Goal: Information Seeking & Learning: Learn about a topic

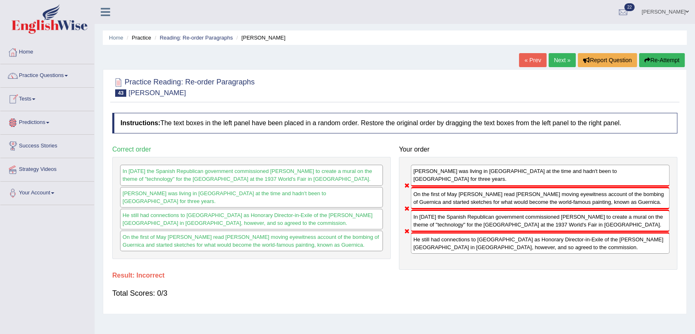
click at [31, 100] on link "Tests" at bounding box center [47, 98] width 94 height 21
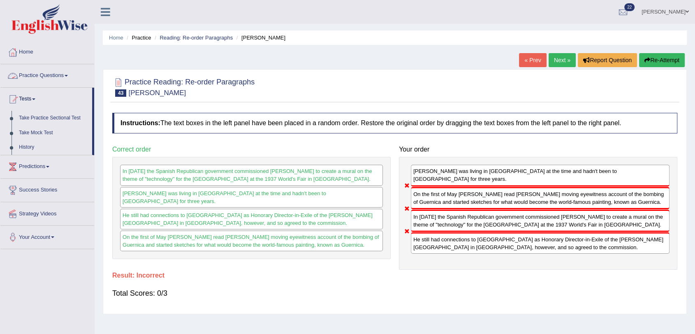
click at [31, 77] on link "Practice Questions" at bounding box center [47, 74] width 94 height 21
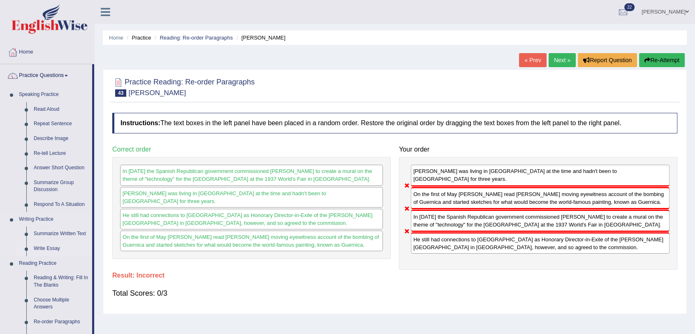
click at [42, 248] on link "Write Essay" at bounding box center [61, 248] width 62 height 15
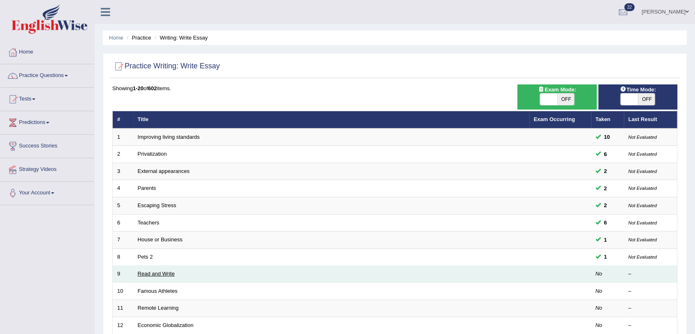
click at [158, 274] on link "Read and Write" at bounding box center [156, 273] width 37 height 6
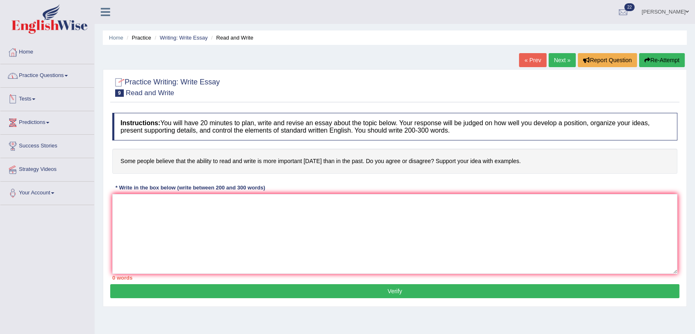
click at [33, 73] on link "Practice Questions" at bounding box center [47, 74] width 94 height 21
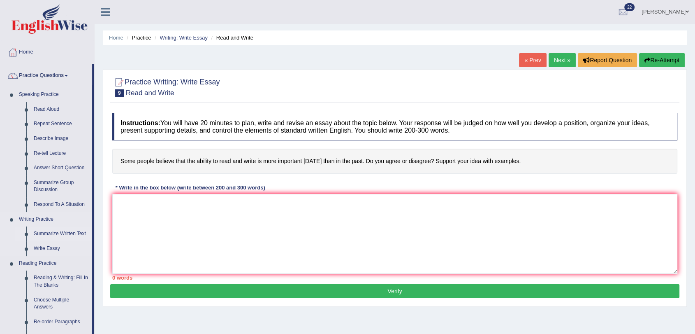
click at [46, 232] on link "Summarize Written Text" at bounding box center [61, 233] width 62 height 15
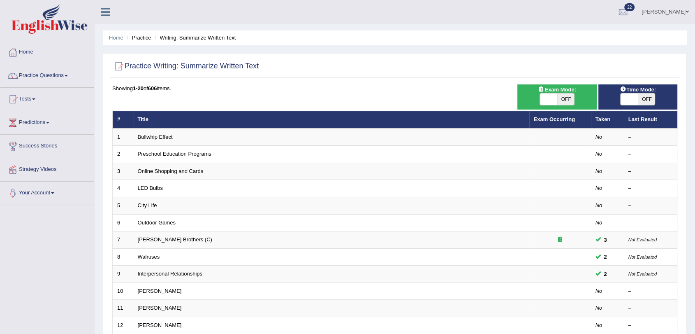
click at [561, 98] on span "OFF" at bounding box center [565, 99] width 17 height 12
checkbox input "true"
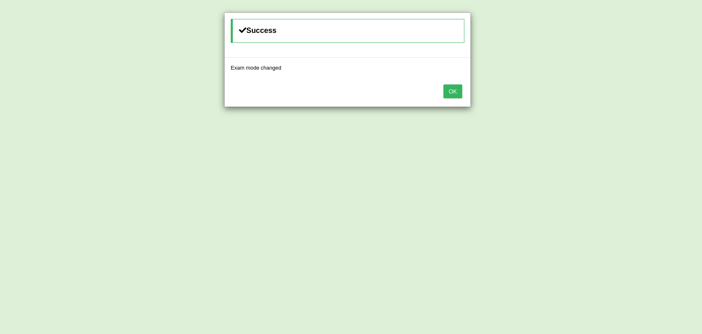
click at [463, 95] on div "OK" at bounding box center [348, 92] width 246 height 29
click at [454, 93] on button "OK" at bounding box center [452, 91] width 19 height 14
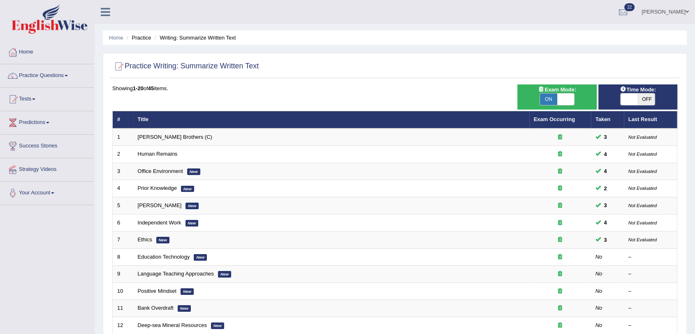
click at [645, 99] on span "OFF" at bounding box center [646, 99] width 17 height 12
checkbox input "true"
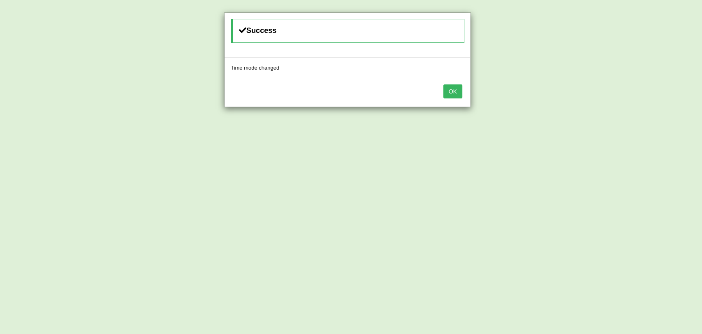
click at [457, 93] on button "OK" at bounding box center [452, 91] width 19 height 14
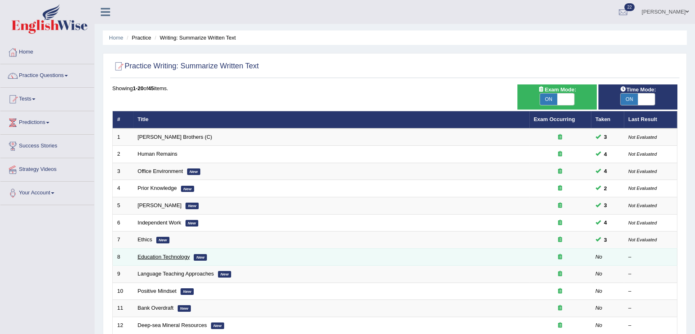
click at [151, 256] on link "Education Technology" at bounding box center [164, 256] width 52 height 6
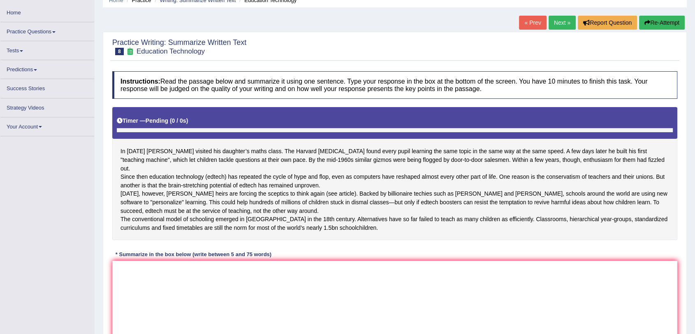
scroll to position [99, 0]
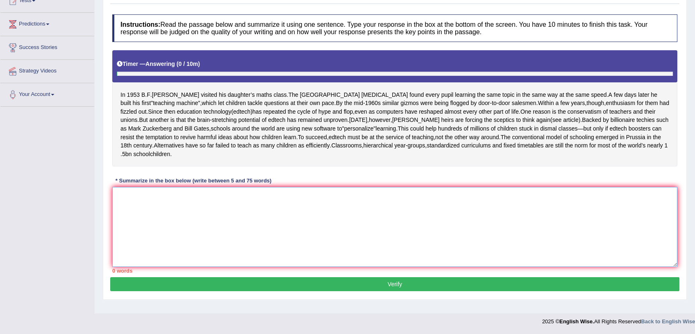
click at [165, 204] on textarea at bounding box center [394, 227] width 565 height 80
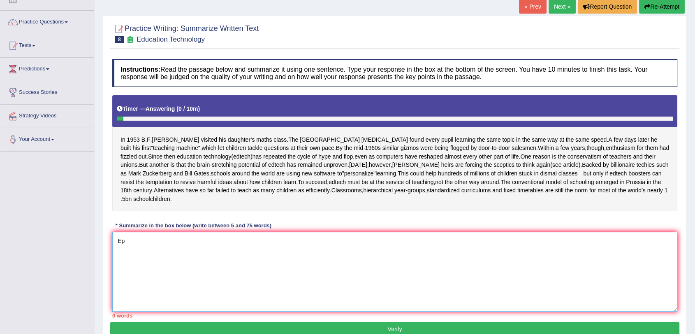
type textarea "Е"
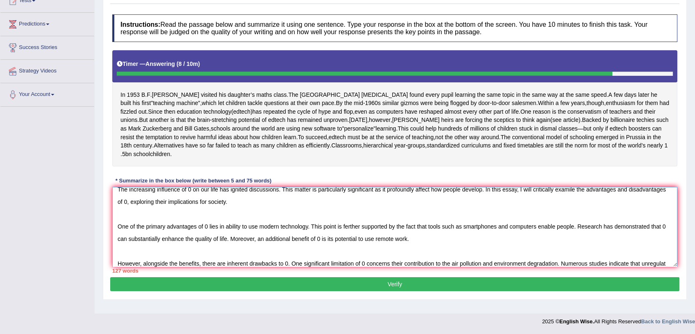
scroll to position [19, 0]
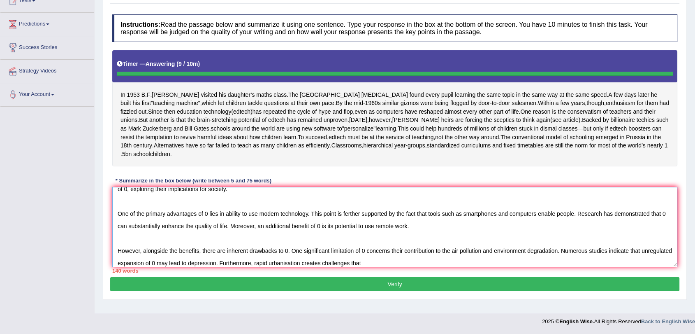
type textarea "The increasing influence of 0 on our life has ignited discussions. This matter …"
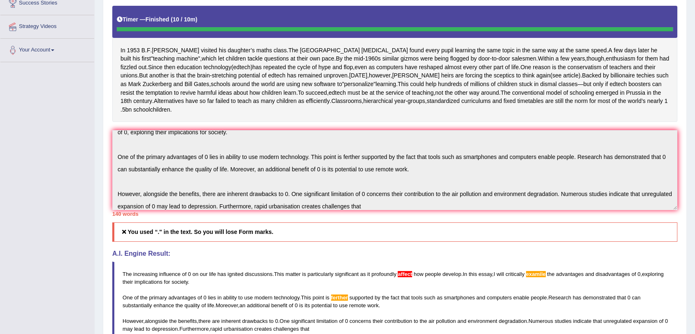
scroll to position [0, 0]
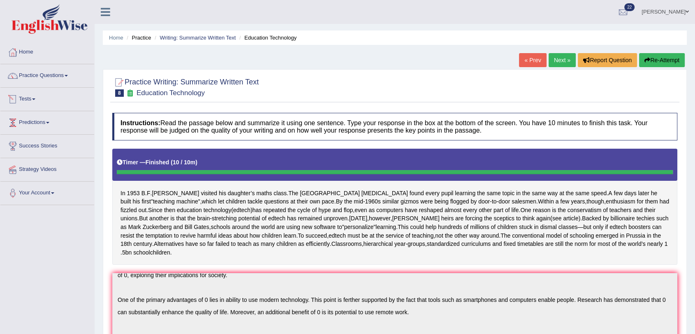
click at [26, 99] on link "Tests" at bounding box center [47, 98] width 94 height 21
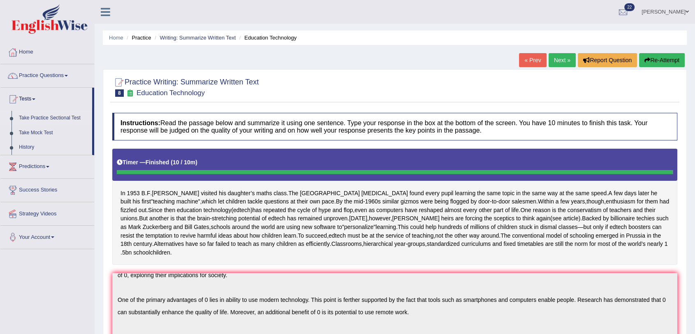
click at [38, 117] on link "Take Practice Sectional Test" at bounding box center [53, 118] width 77 height 15
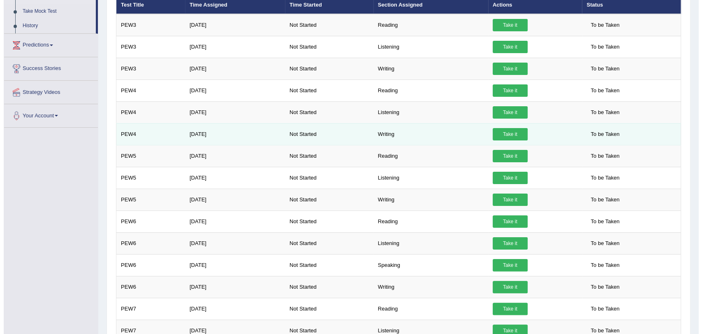
scroll to position [137, 0]
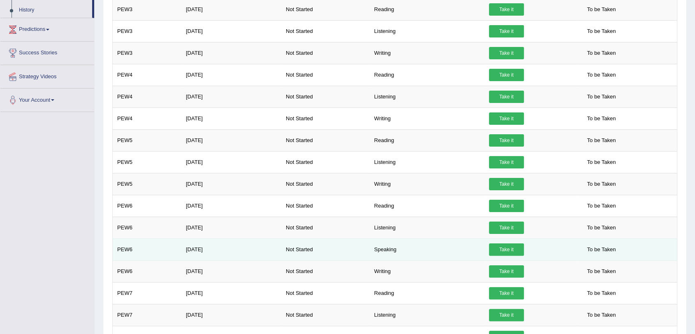
click at [506, 248] on link "Take it" at bounding box center [506, 249] width 35 height 12
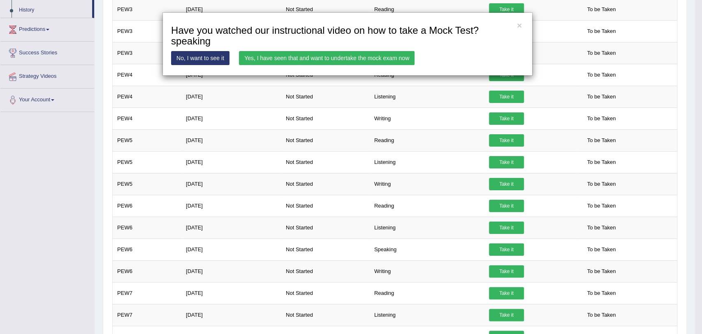
click at [336, 54] on link "Yes, I have seen that and want to undertake the mock exam now" at bounding box center [327, 58] width 176 height 14
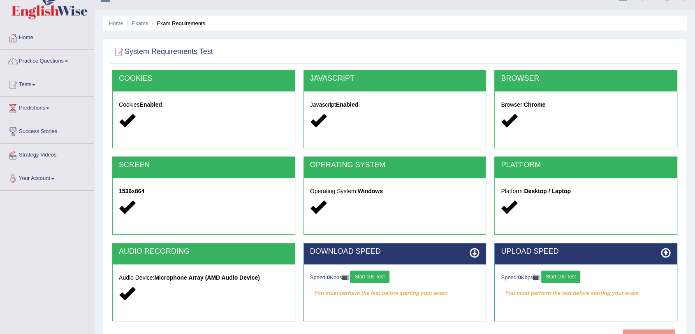
scroll to position [98, 0]
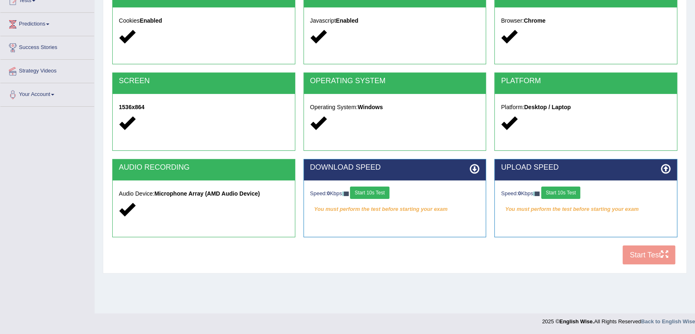
click at [382, 194] on button "Start 10s Test" at bounding box center [369, 192] width 39 height 12
click at [577, 190] on button "Start 10s Test" at bounding box center [560, 192] width 39 height 12
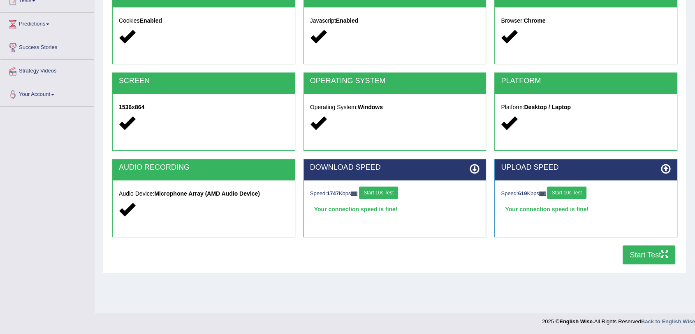
click at [663, 261] on button "Start Test" at bounding box center [649, 254] width 53 height 19
